Goal: Task Accomplishment & Management: Manage account settings

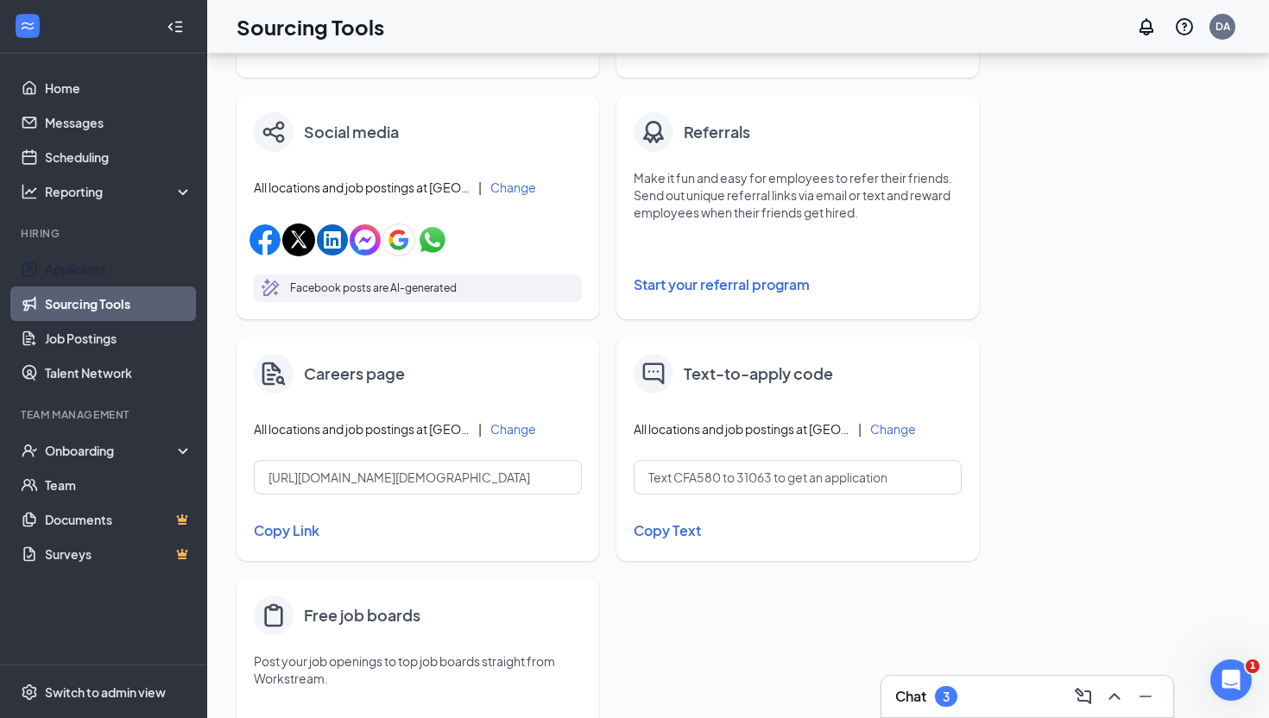
click at [92, 281] on link "Applicants" at bounding box center [119, 269] width 148 height 35
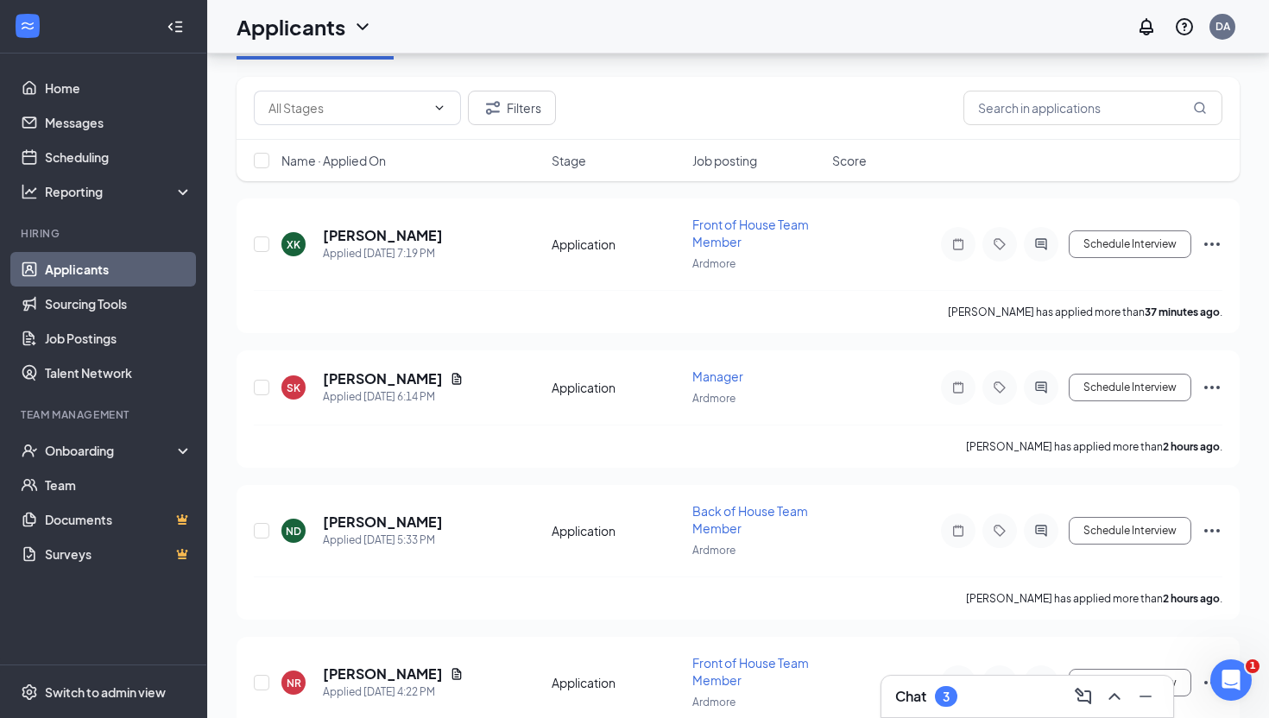
scroll to position [98, 0]
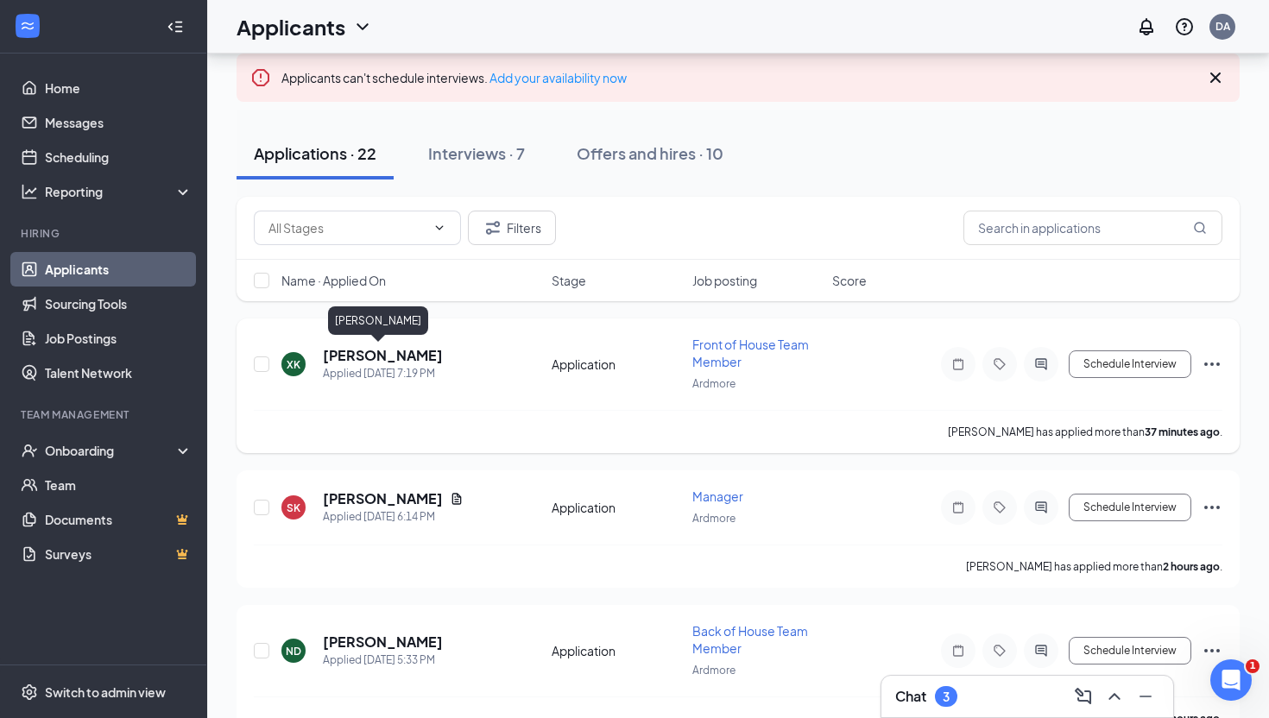
click at [363, 360] on h5 "[PERSON_NAME]" at bounding box center [383, 355] width 120 height 19
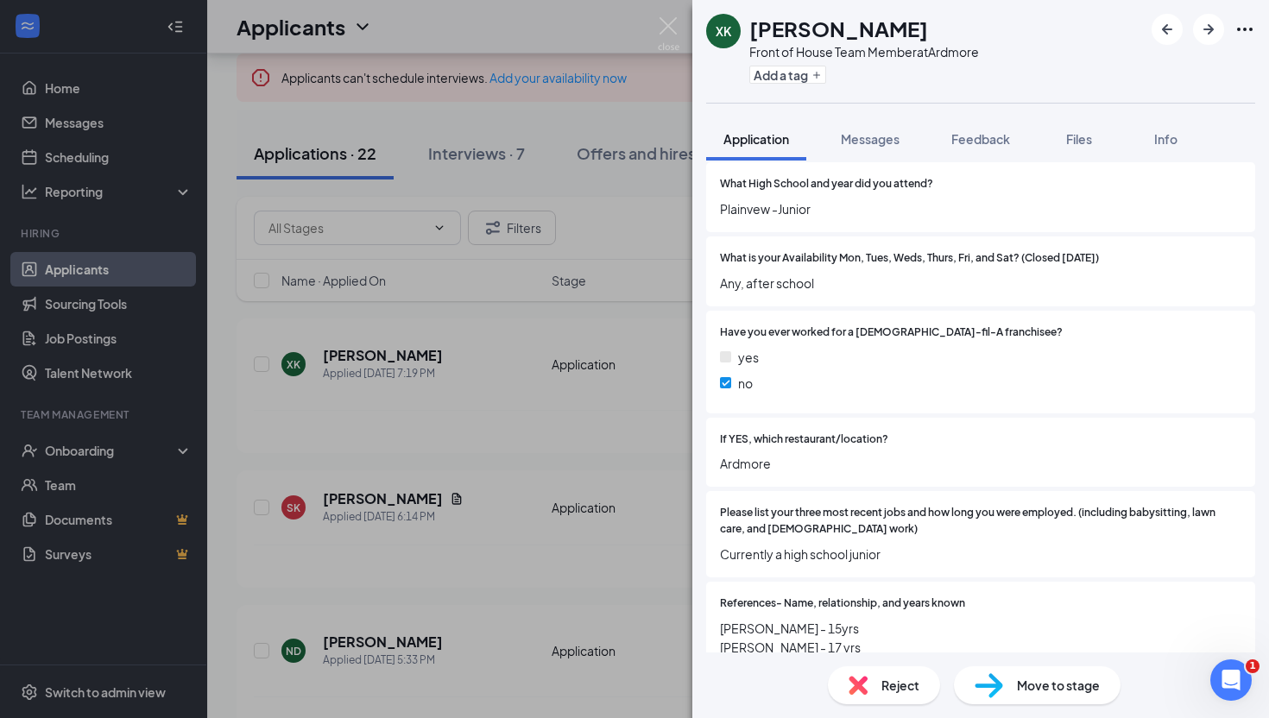
scroll to position [688, 0]
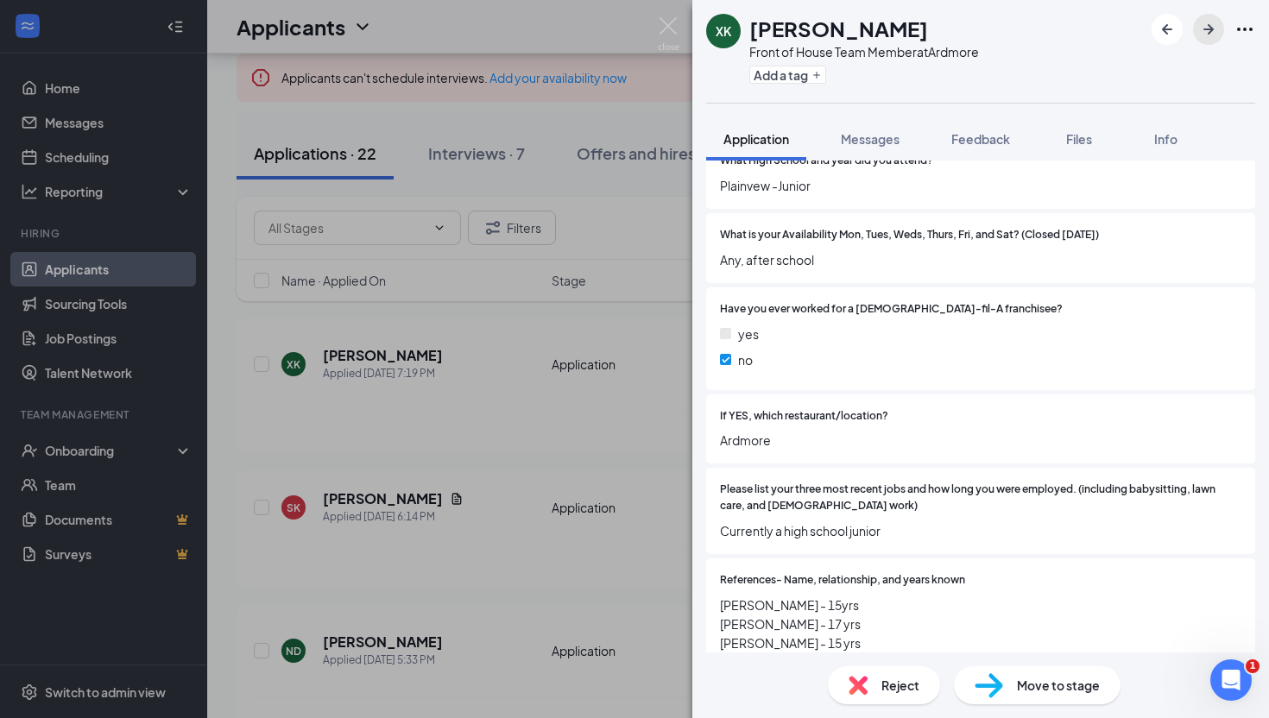
click at [1208, 32] on icon "ArrowRight" at bounding box center [1208, 29] width 21 height 21
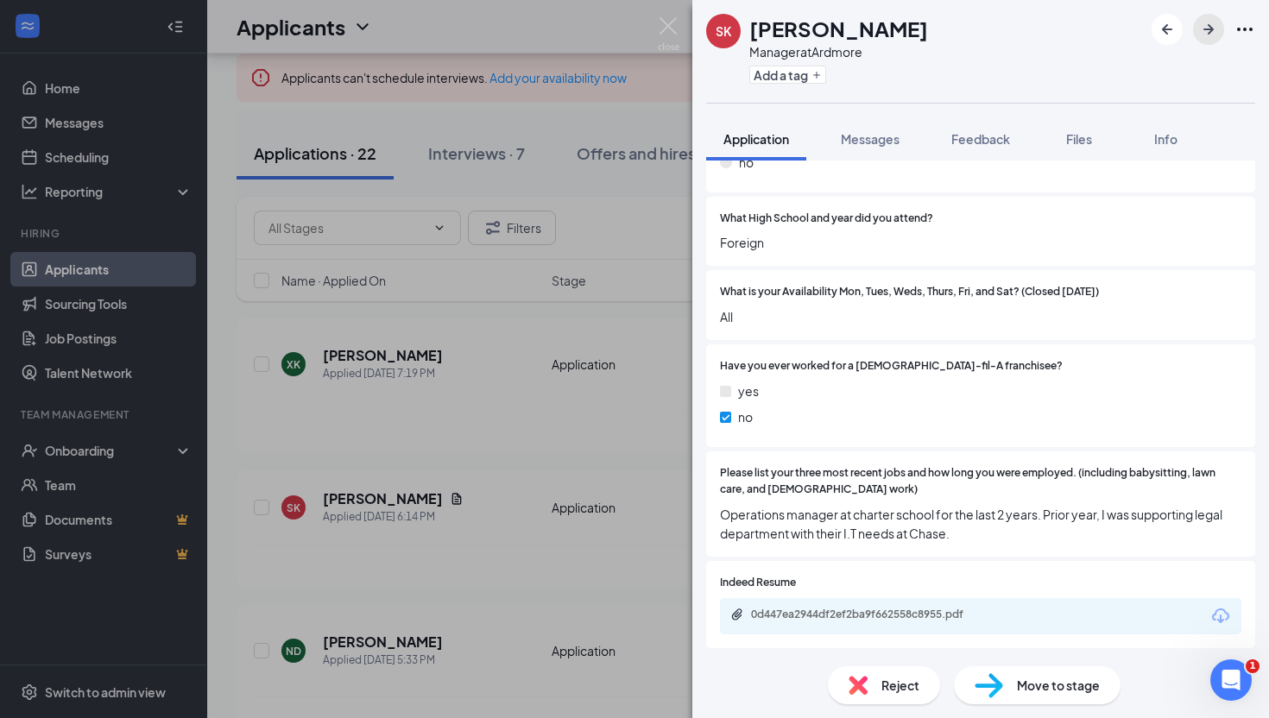
scroll to position [616, 0]
click at [766, 622] on div "0d447ea2944df2ef2ba9f662558c8955.pdf" at bounding box center [980, 614] width 521 height 36
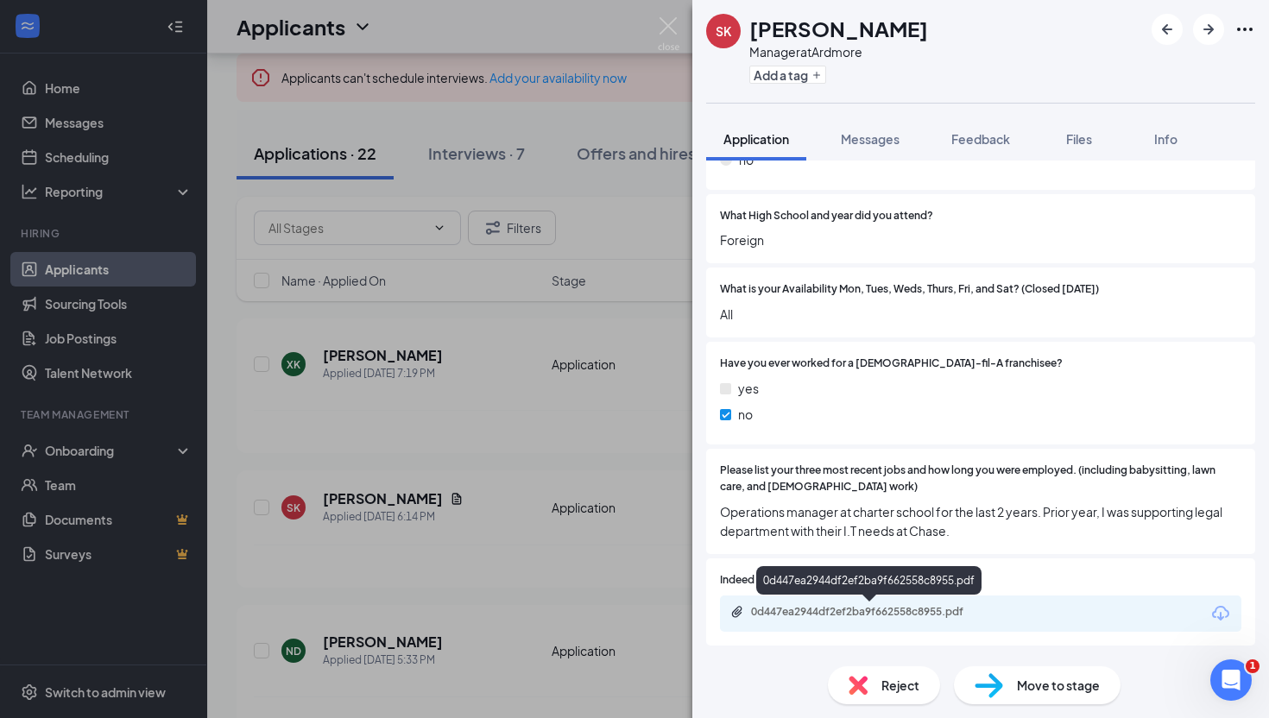
click at [765, 620] on div "0d447ea2944df2ef2ba9f662558c8955.pdf" at bounding box center [870, 613] width 280 height 16
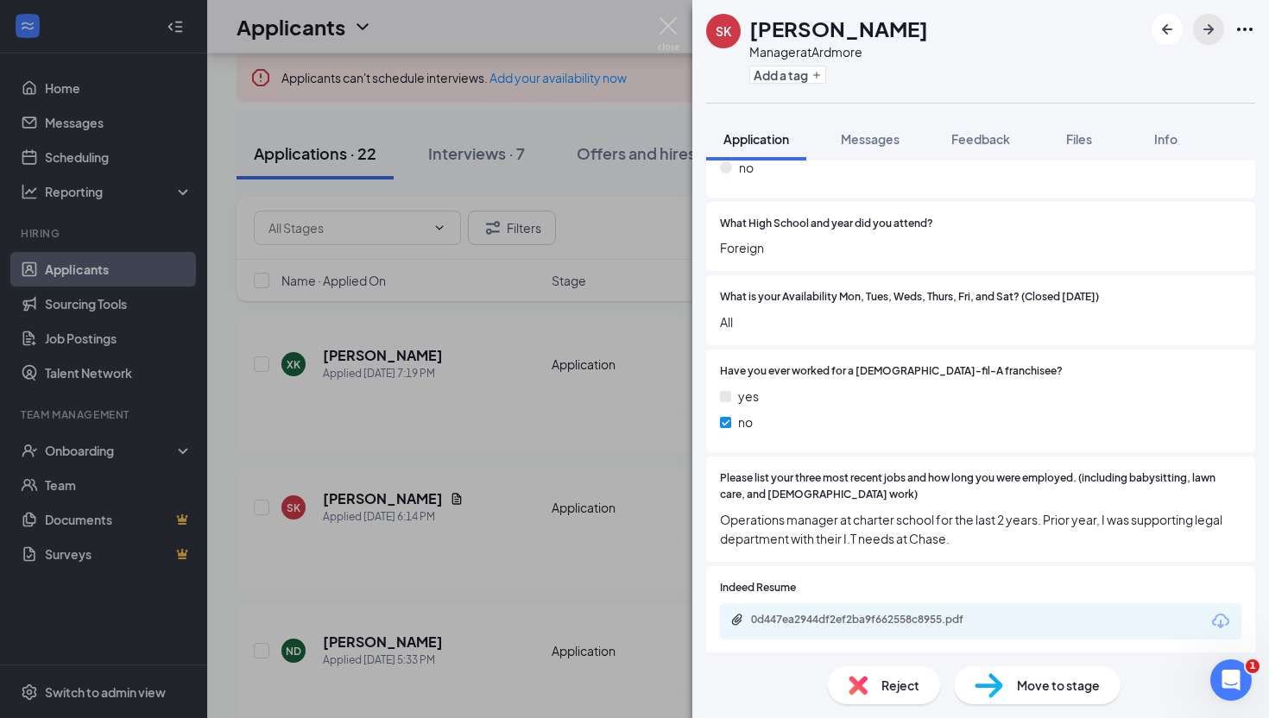
click at [1217, 25] on icon "ArrowRight" at bounding box center [1208, 29] width 21 height 21
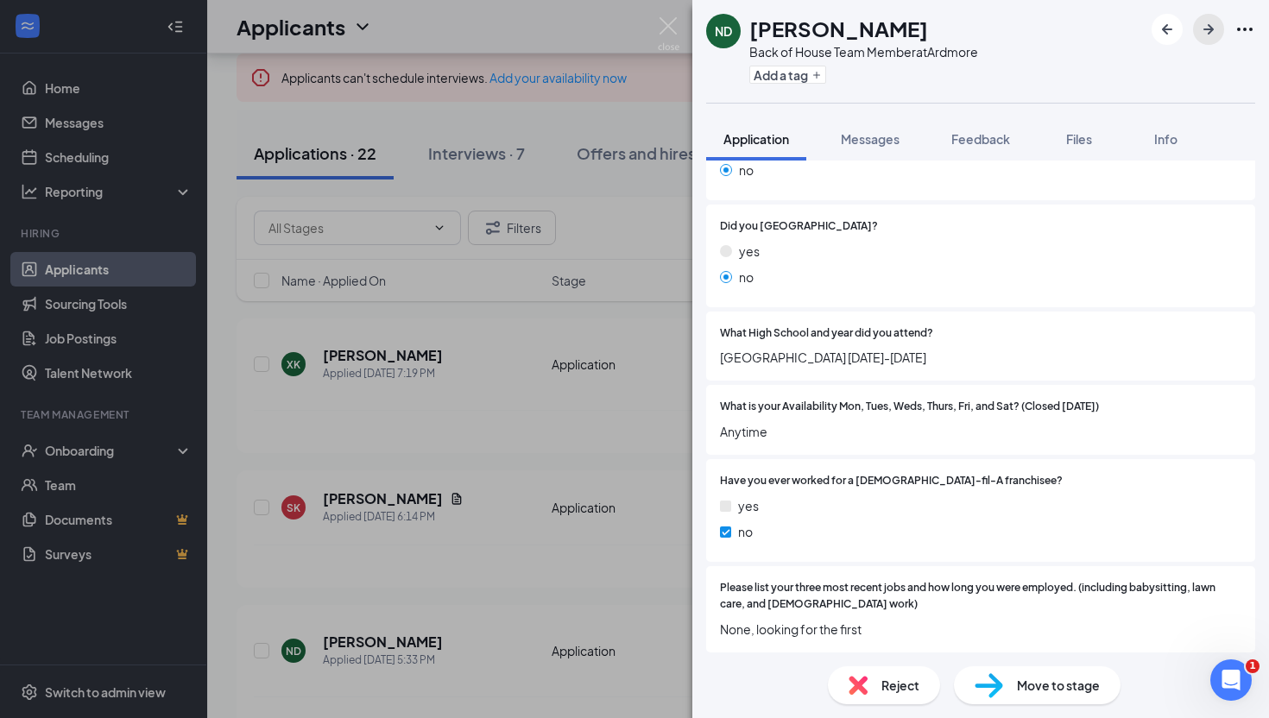
scroll to position [502, 0]
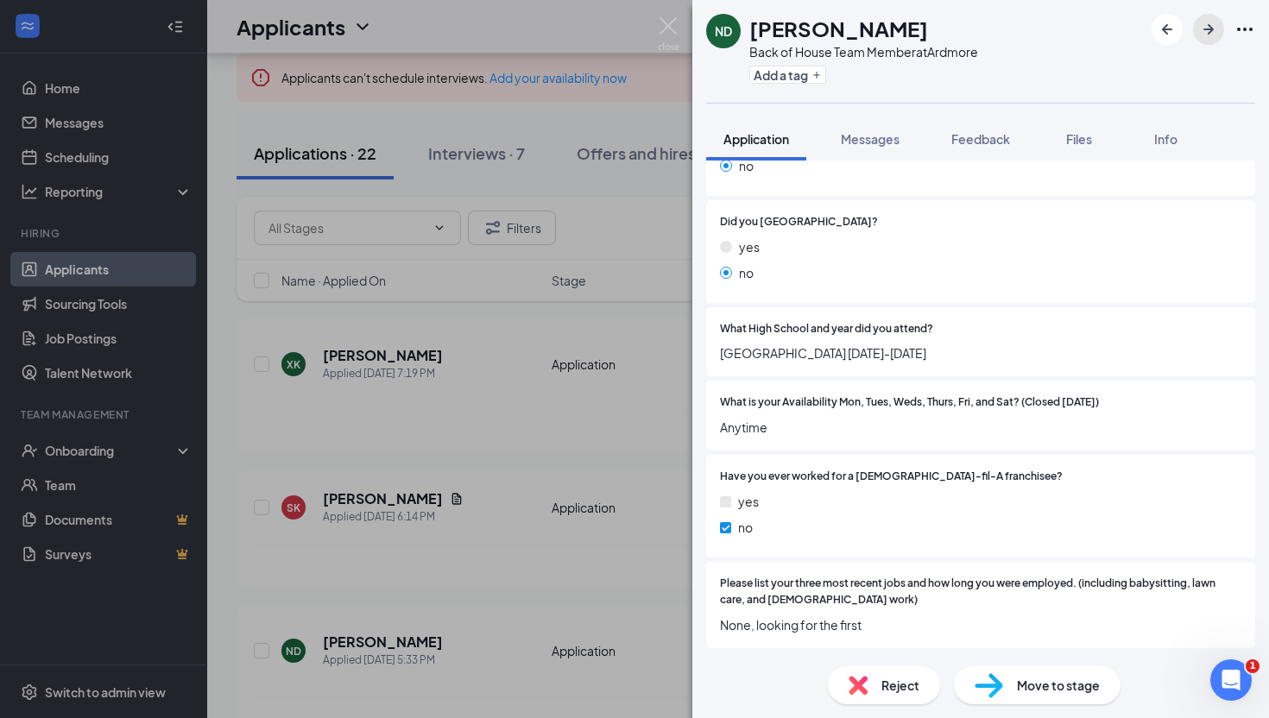
click at [1204, 27] on icon "ArrowRight" at bounding box center [1208, 29] width 21 height 21
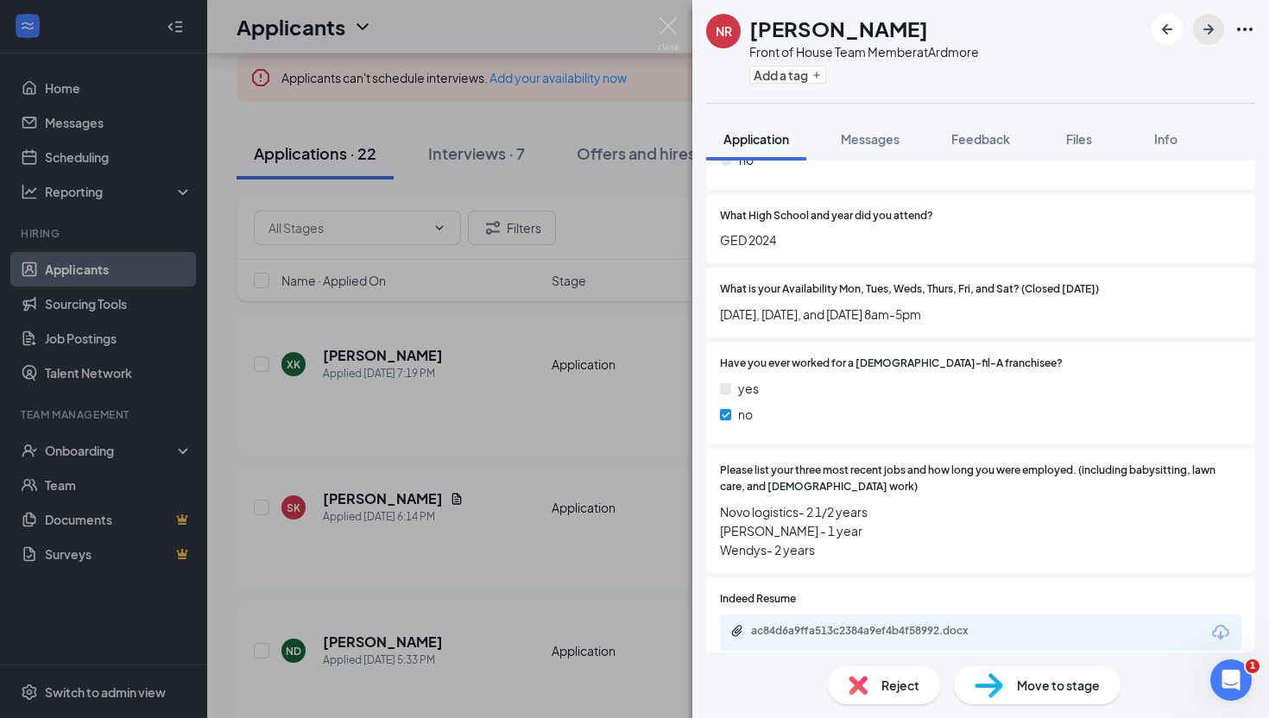
scroll to position [635, 0]
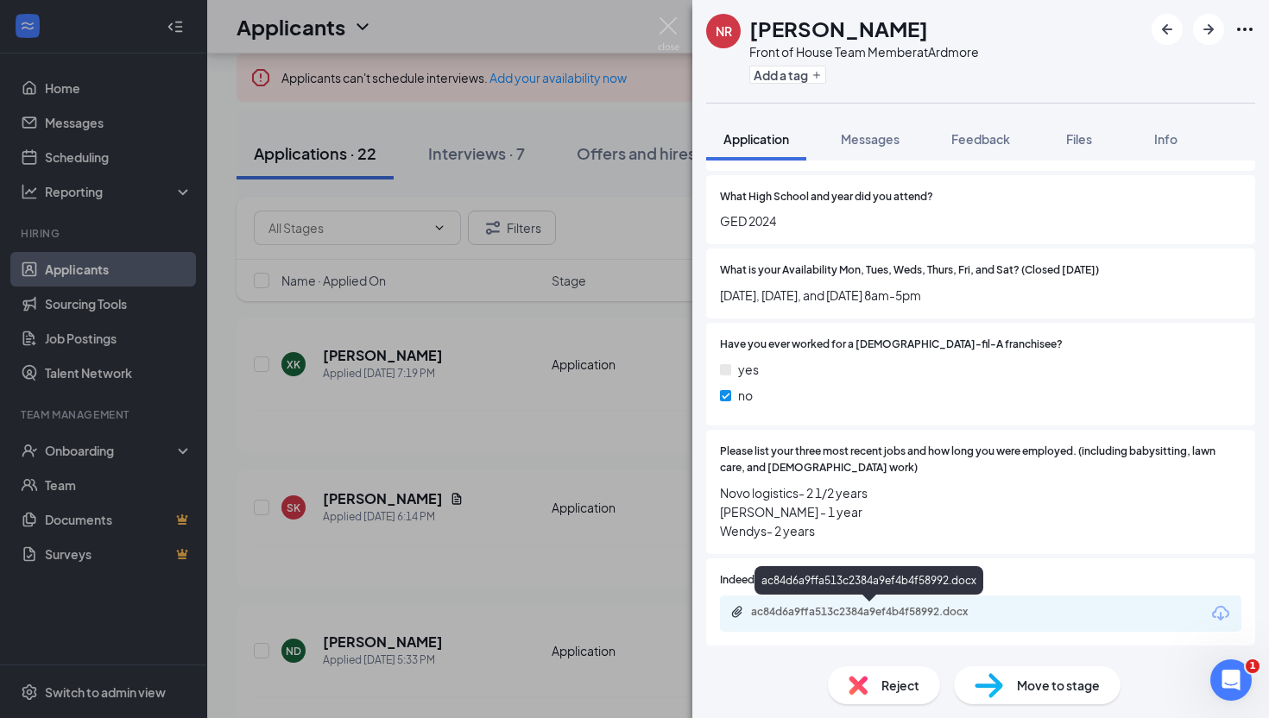
click at [850, 607] on div "ac84d6a9ffa513c2384a9ef4b4f58992.docx" at bounding box center [872, 612] width 242 height 14
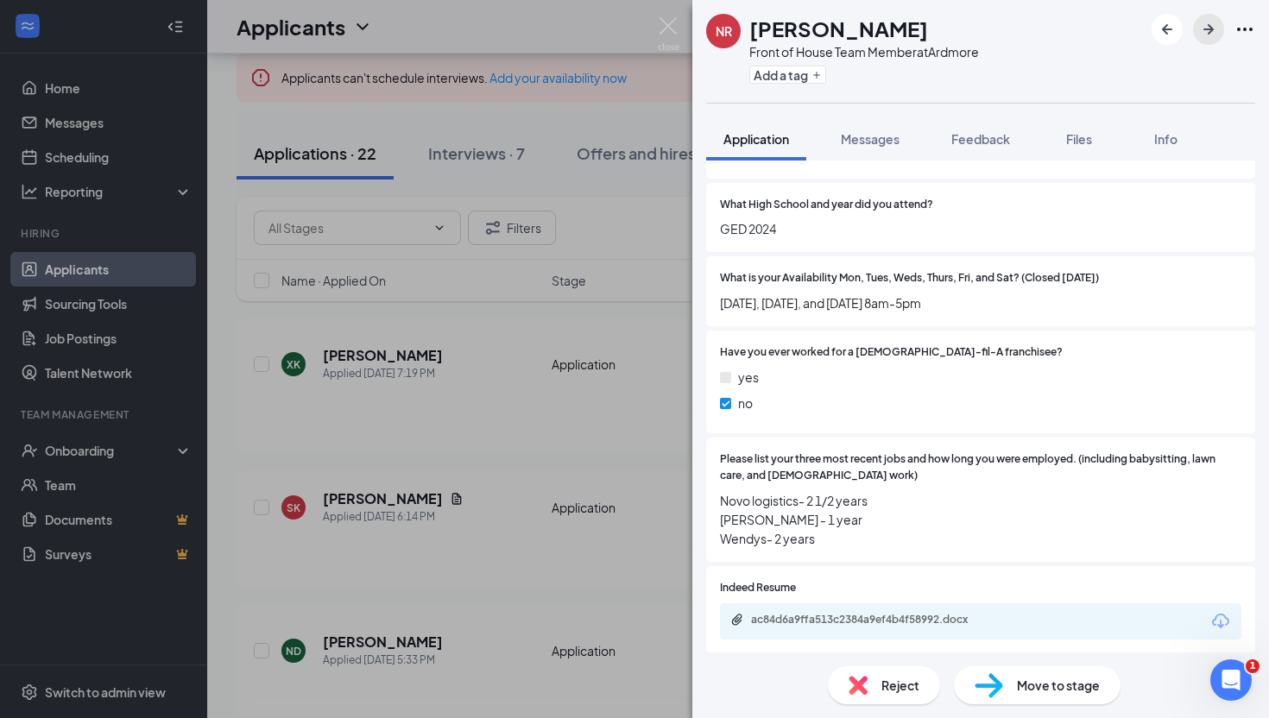
click at [1211, 29] on icon "ArrowRight" at bounding box center [1208, 29] width 10 height 10
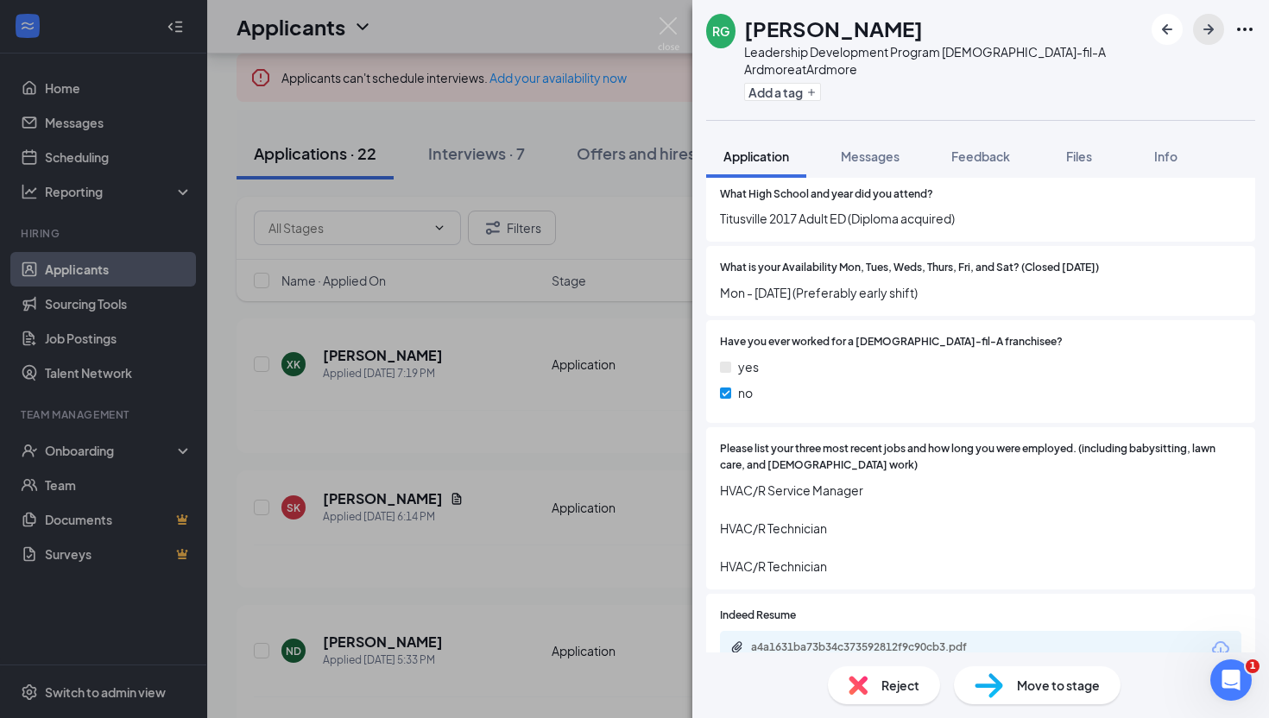
scroll to position [673, 0]
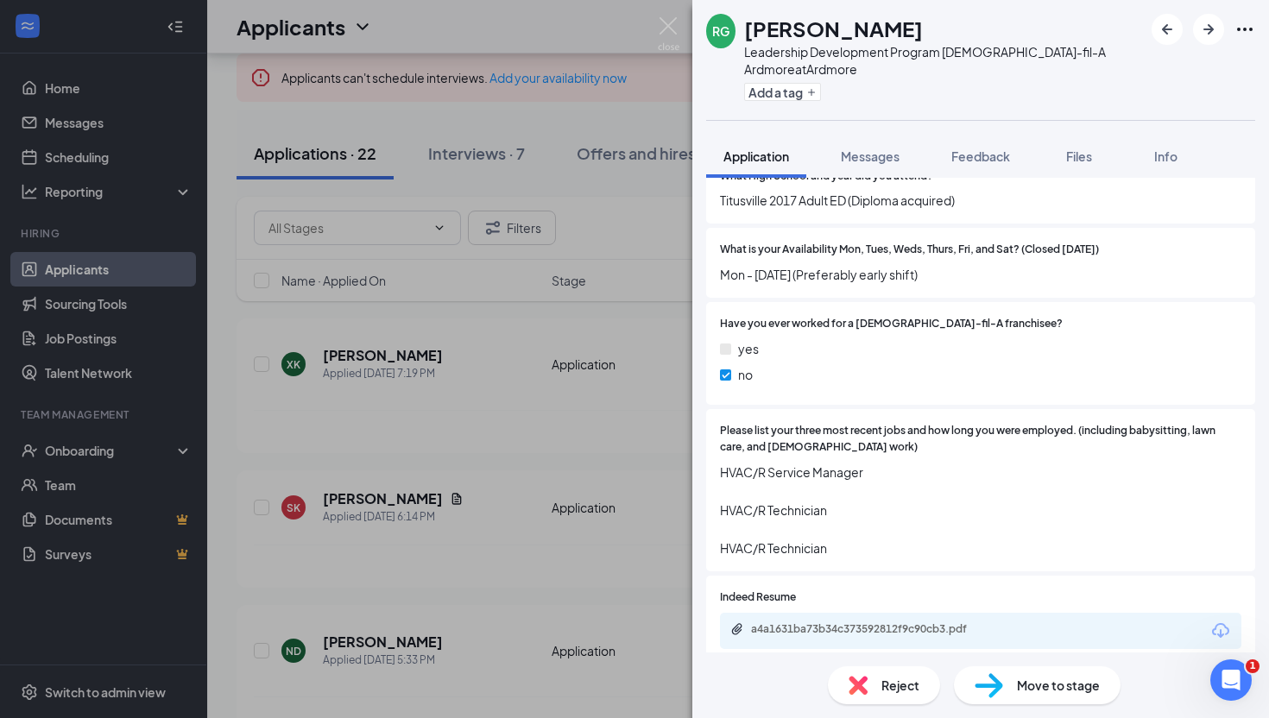
click at [900, 613] on div "a4a1631ba73b34c373592812f9c90cb3.pdf" at bounding box center [980, 631] width 521 height 36
click at [894, 622] on div "a4a1631ba73b34c373592812f9c90cb3.pdf" at bounding box center [872, 629] width 242 height 14
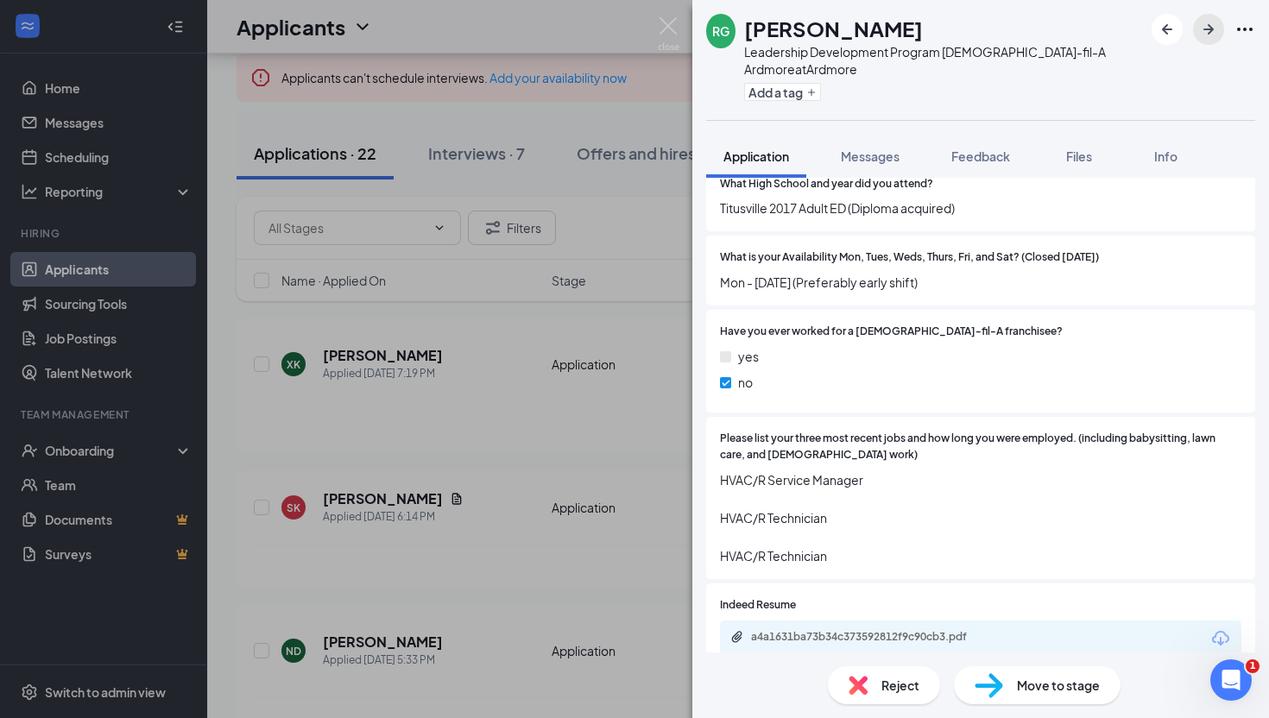
click at [1199, 28] on icon "ArrowRight" at bounding box center [1208, 29] width 21 height 21
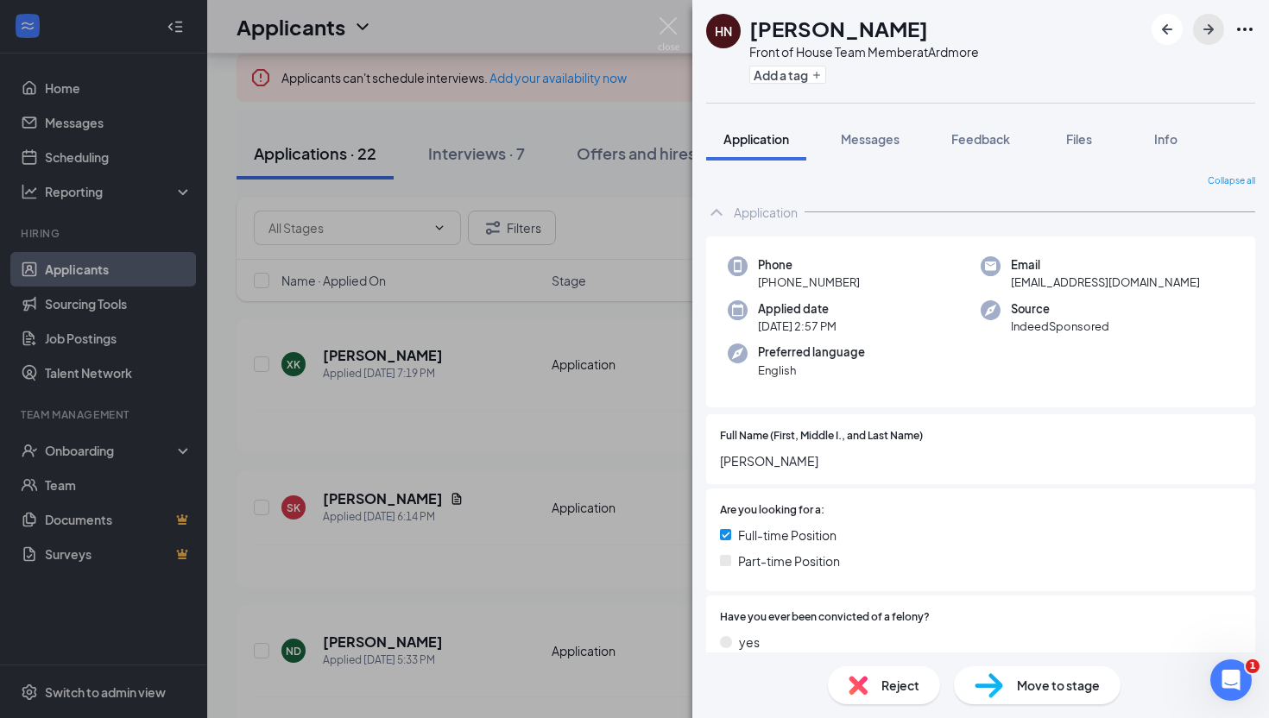
click at [1210, 22] on icon "ArrowRight" at bounding box center [1208, 29] width 21 height 21
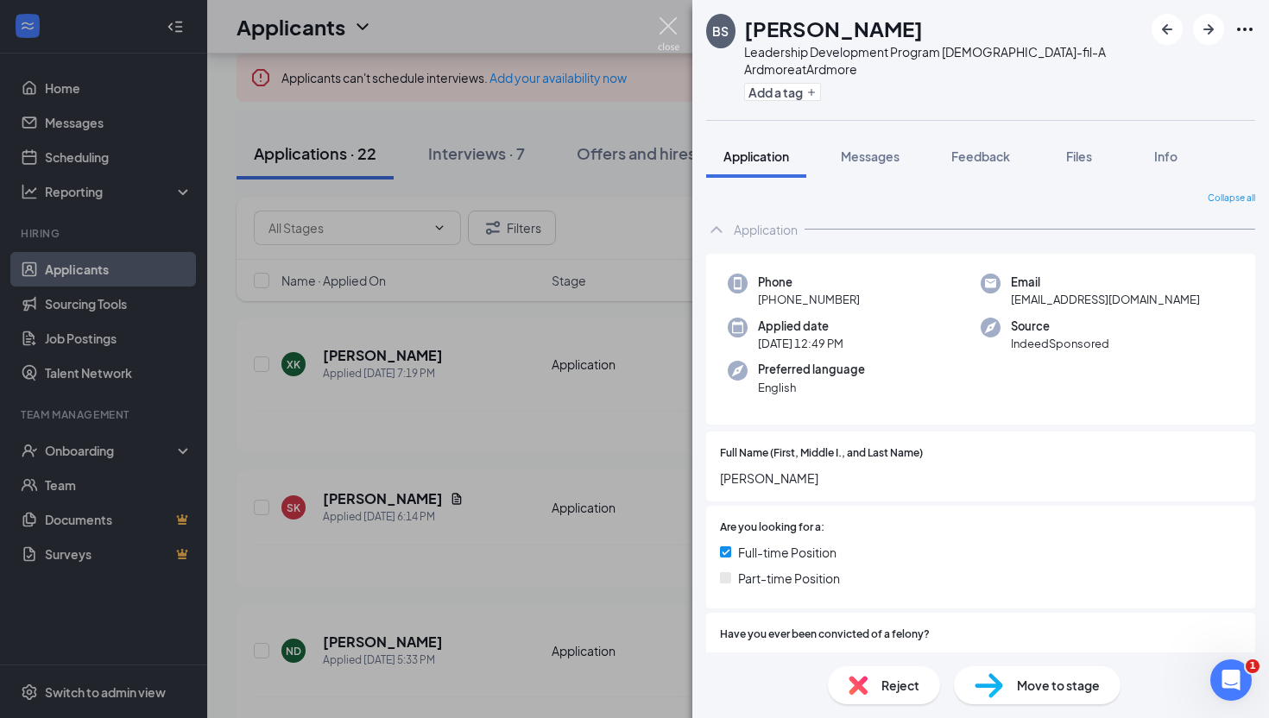
click at [669, 17] on img at bounding box center [669, 34] width 22 height 34
